Goal: Task Accomplishment & Management: Complete application form

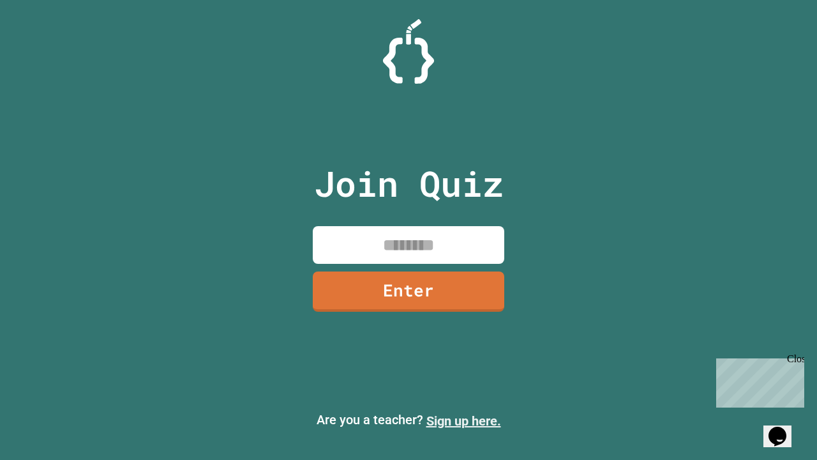
click at [463, 421] on link "Sign up here." at bounding box center [463, 420] width 75 height 15
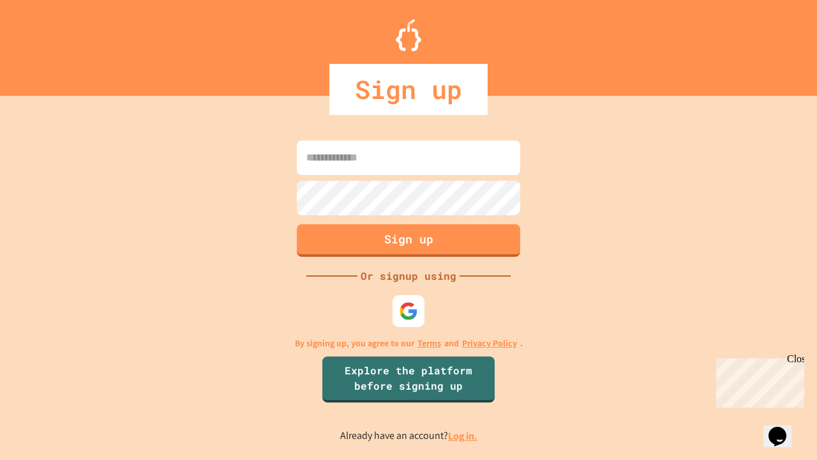
click at [463, 435] on link "Log in." at bounding box center [462, 435] width 29 height 13
